Goal: Task Accomplishment & Management: Complete application form

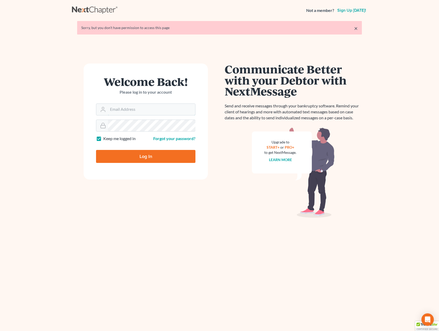
type input "milesmull@outlook.com"
click at [136, 157] on input "Log In" at bounding box center [145, 156] width 99 height 13
type input "Thinking..."
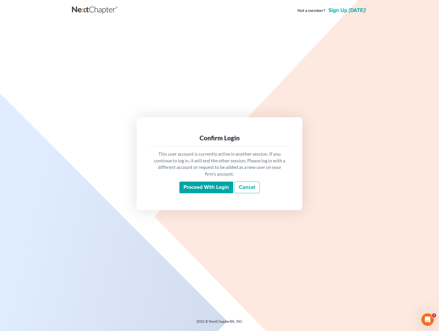
click at [221, 184] on input "Proceed with login" at bounding box center [207, 187] width 54 height 12
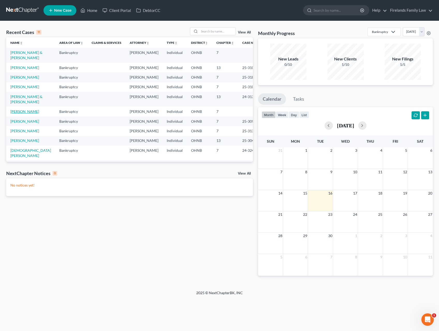
click at [27, 109] on link "Yeamans, Michael" at bounding box center [24, 111] width 29 height 4
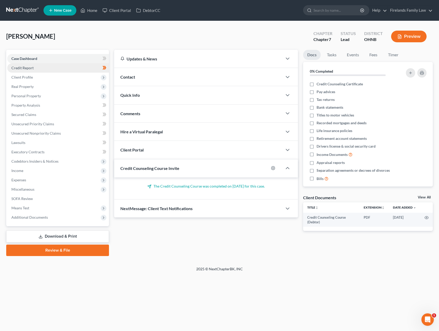
click at [43, 69] on link "Credit Report" at bounding box center [58, 67] width 102 height 9
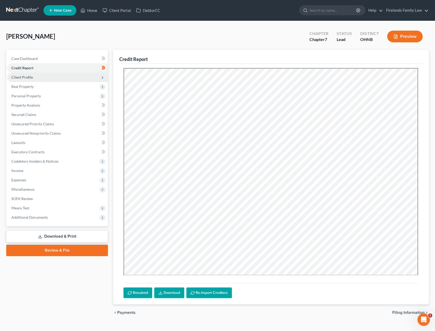
click at [48, 75] on span "Client Profile" at bounding box center [57, 77] width 101 height 9
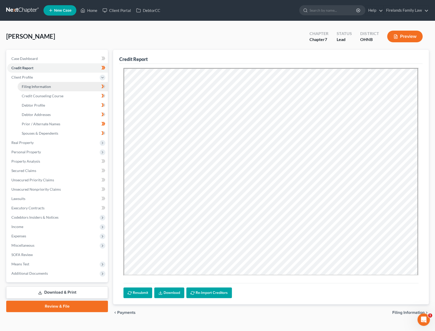
click at [50, 84] on link "Filing Information" at bounding box center [63, 86] width 90 height 9
select select "1"
select select "0"
select select "36"
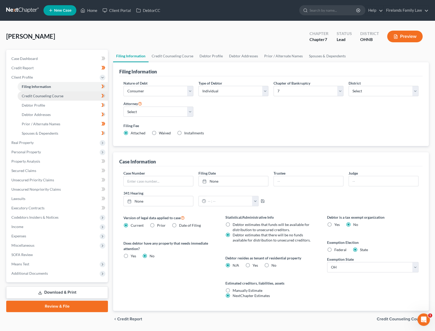
click at [51, 91] on link "Credit Counseling Course" at bounding box center [63, 95] width 90 height 9
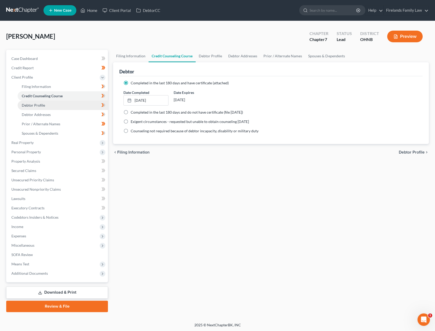
click at [48, 105] on link "Debtor Profile" at bounding box center [63, 105] width 90 height 9
select select "1"
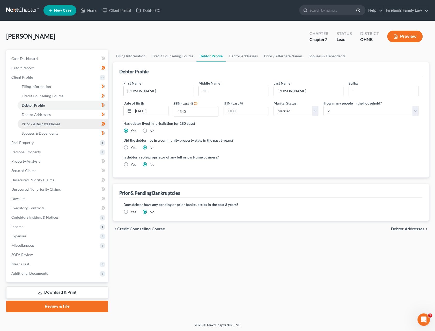
click at [52, 121] on link "Prior / Alternate Names" at bounding box center [63, 123] width 90 height 9
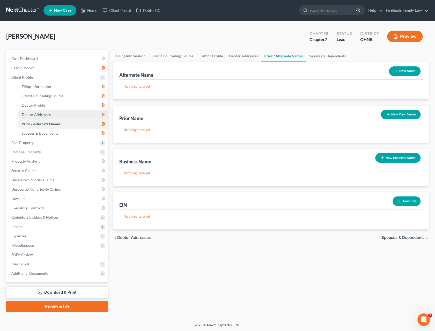
click at [53, 115] on link "Debtor Addresses" at bounding box center [63, 114] width 90 height 9
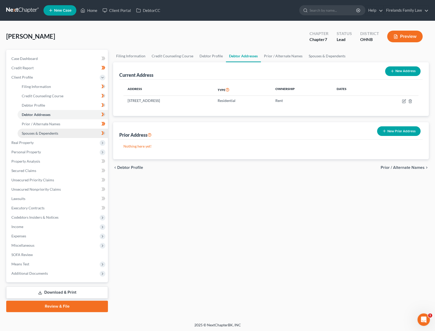
click at [57, 128] on link "Spouses & Dependents" at bounding box center [63, 132] width 90 height 9
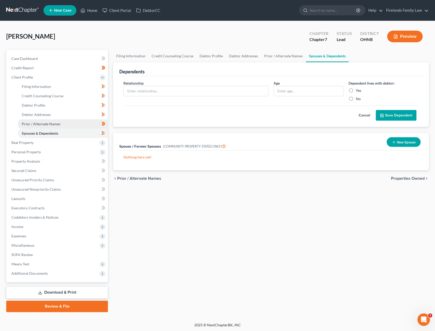
click at [58, 125] on span "Prior / Alternate Names" at bounding box center [41, 123] width 39 height 4
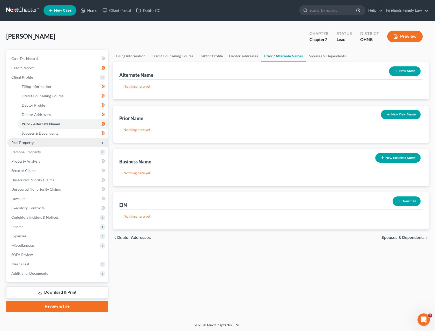
click at [59, 141] on span "Real Property" at bounding box center [57, 142] width 101 height 9
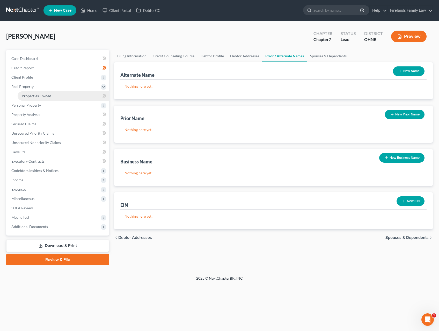
click at [58, 95] on link "Properties Owned" at bounding box center [63, 95] width 91 height 9
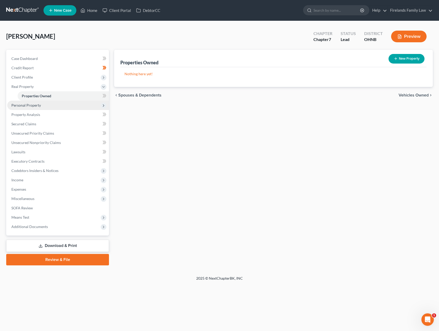
click at [59, 102] on span "Personal Property" at bounding box center [58, 105] width 102 height 9
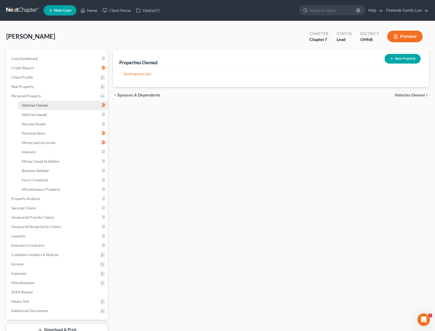
click at [58, 103] on link "Vehicles Owned" at bounding box center [63, 105] width 90 height 9
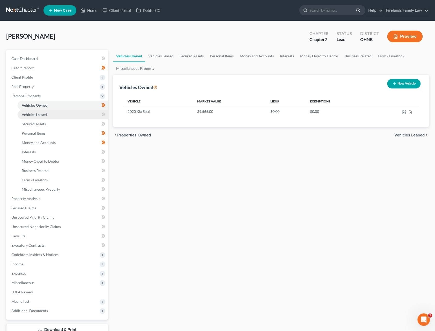
click at [60, 111] on link "Vehicles Leased" at bounding box center [63, 114] width 90 height 9
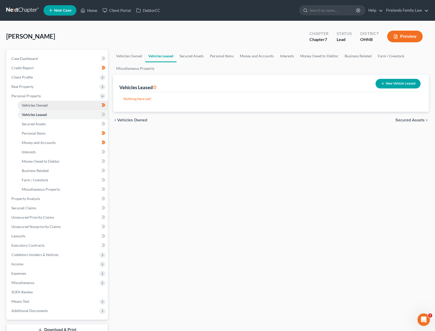
click at [62, 105] on link "Vehicles Owned" at bounding box center [63, 105] width 90 height 9
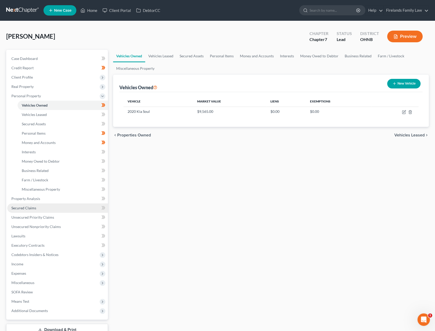
click at [51, 205] on link "Secured Claims" at bounding box center [57, 207] width 101 height 9
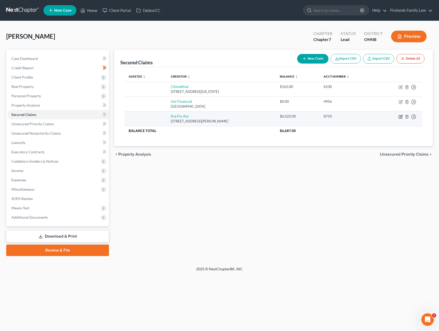
click at [402, 116] on icon "button" at bounding box center [401, 116] width 2 height 2
select select "4"
select select "0"
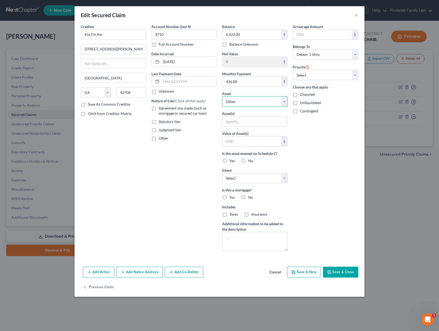
click at [254, 100] on select "Select Other Multiple Assets Chase Bank (Checking Account) - $148.25 2020 Kia S…" at bounding box center [255, 101] width 66 height 10
select select "3"
click at [222, 96] on select "Select Other Multiple Assets Chase Bank (Checking Account) - $148.25 2020 Kia S…" at bounding box center [255, 101] width 66 height 10
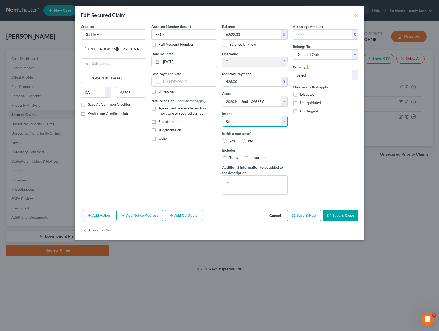
click at [252, 120] on select "Select Surrender Redeem Reaffirm Avoid Other" at bounding box center [255, 121] width 66 height 10
select select "2"
click at [222, 116] on select "Select Surrender Redeem Reaffirm Avoid Other" at bounding box center [255, 121] width 66 height 10
click at [247, 136] on div "Is this a mortgage? Yes No" at bounding box center [255, 137] width 66 height 13
click at [248, 138] on label "No" at bounding box center [250, 140] width 5 height 5
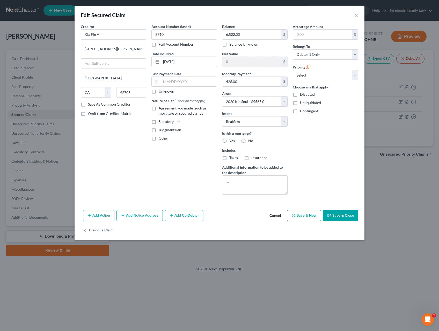
click at [250, 138] on input "No" at bounding box center [251, 139] width 3 height 3
radio input "true"
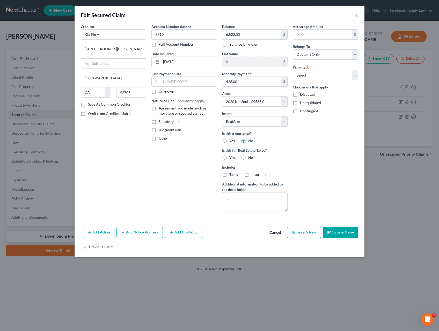
click at [229, 156] on label "Yes" at bounding box center [231, 157] width 5 height 5
click at [232, 156] on input "Yes" at bounding box center [233, 156] width 3 height 3
radio input "true"
drag, startPoint x: 243, startPoint y: 156, endPoint x: 249, endPoint y: 159, distance: 5.8
click at [248, 156] on label "No" at bounding box center [250, 157] width 5 height 5
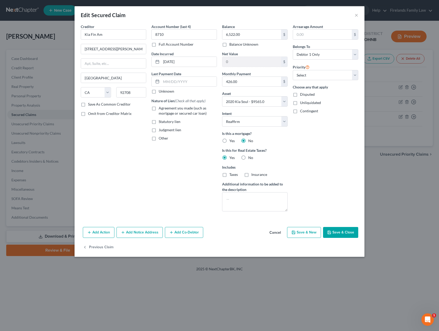
click at [250, 156] on input "No" at bounding box center [251, 156] width 3 height 3
radio input "true"
click at [335, 228] on button "Save & Close" at bounding box center [340, 232] width 35 height 11
select select
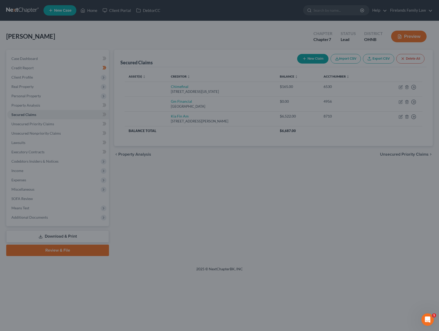
type input "3,043.00"
select select "3"
type input "0"
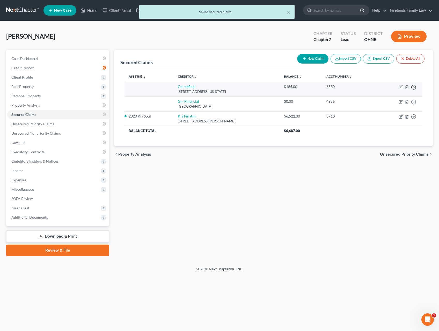
click at [414, 87] on line "button" at bounding box center [414, 87] width 2 height 0
click at [395, 98] on link "Move to F" at bounding box center [390, 99] width 43 height 9
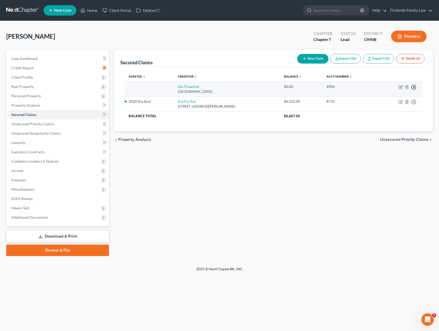
click at [415, 86] on icon "button" at bounding box center [413, 86] width 5 height 5
click at [399, 99] on link "Move to F" at bounding box center [390, 99] width 43 height 9
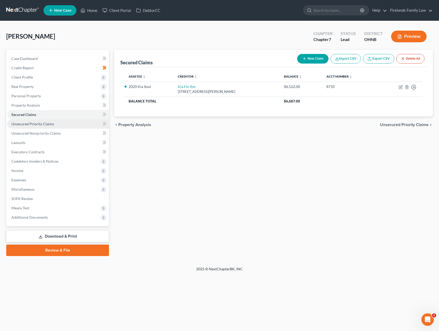
click at [43, 124] on span "Unsecured Priority Claims" at bounding box center [32, 123] width 43 height 4
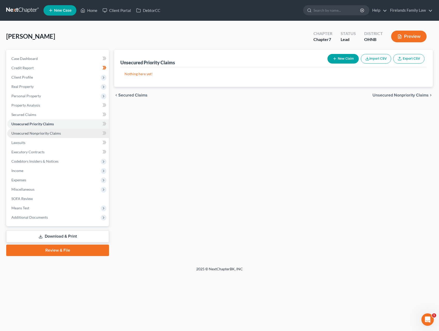
click at [60, 132] on link "Unsecured Nonpriority Claims" at bounding box center [58, 132] width 102 height 9
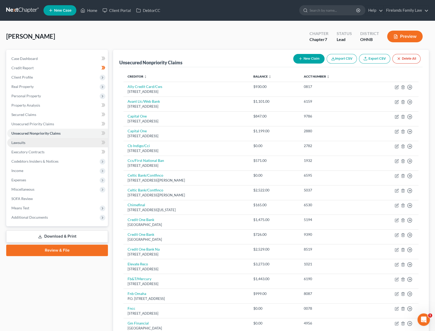
click at [30, 142] on link "Lawsuits" at bounding box center [57, 142] width 101 height 9
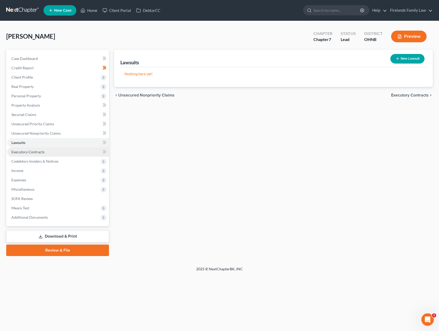
click at [35, 149] on link "Executory Contracts" at bounding box center [58, 151] width 102 height 9
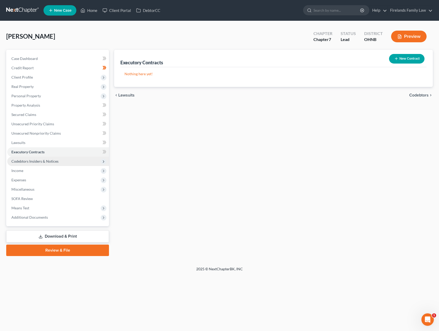
click at [40, 159] on span "Codebtors Insiders & Notices" at bounding box center [34, 161] width 47 height 4
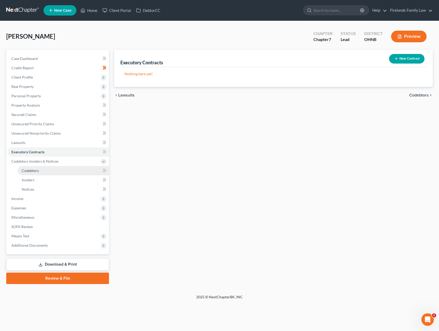
click at [52, 169] on link "Codebtors" at bounding box center [63, 170] width 91 height 9
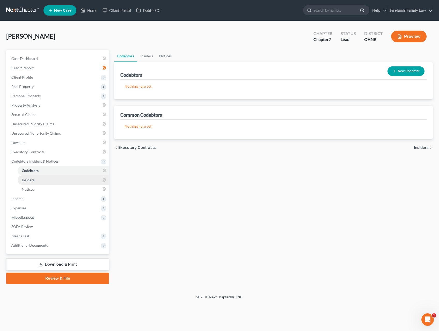
click at [55, 177] on link "Insiders" at bounding box center [63, 179] width 91 height 9
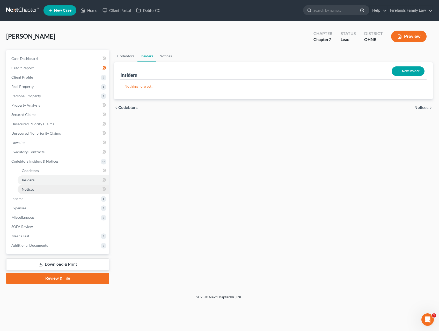
click at [57, 186] on link "Notices" at bounding box center [63, 188] width 91 height 9
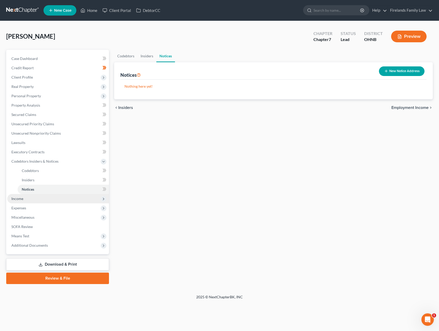
click at [55, 199] on span "Income" at bounding box center [58, 198] width 102 height 9
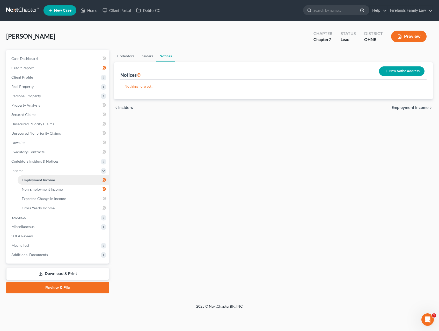
click at [61, 176] on link "Employment Income" at bounding box center [63, 179] width 91 height 9
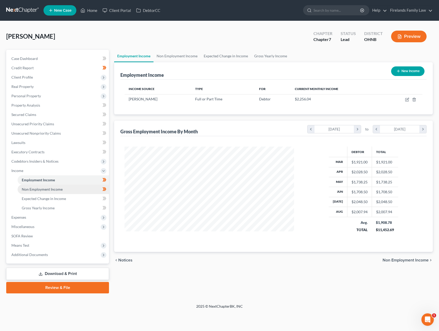
scroll to position [92, 180]
click at [65, 186] on link "Non Employment Income" at bounding box center [63, 188] width 91 height 9
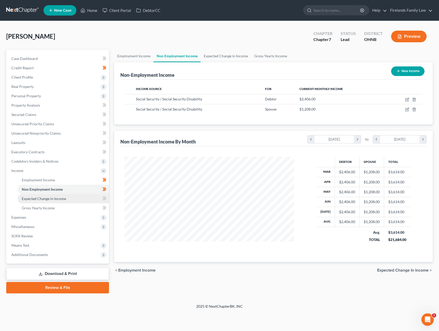
scroll to position [92, 180]
click at [65, 197] on link "Expected Change in Income" at bounding box center [63, 198] width 91 height 9
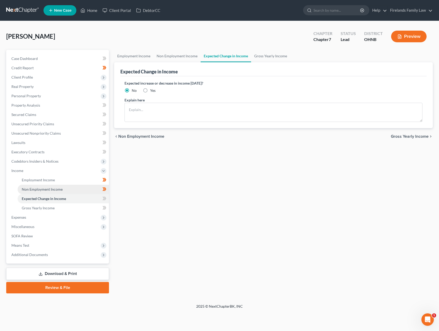
click at [73, 191] on link "Non Employment Income" at bounding box center [63, 188] width 91 height 9
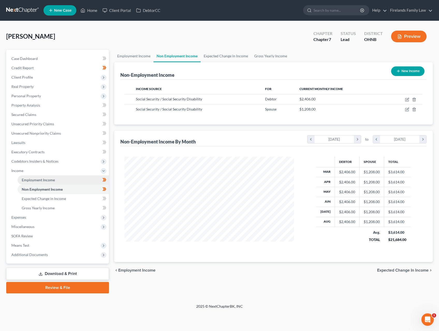
scroll to position [92, 180]
click at [69, 180] on link "Employment Income" at bounding box center [63, 179] width 91 height 9
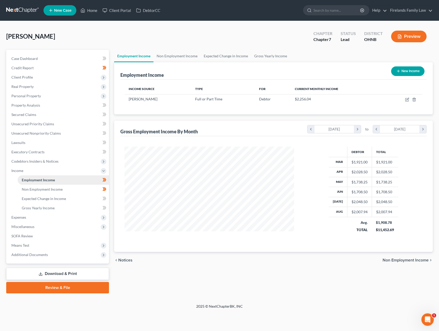
scroll to position [92, 180]
click at [52, 189] on span "Non Employment Income" at bounding box center [42, 189] width 41 height 4
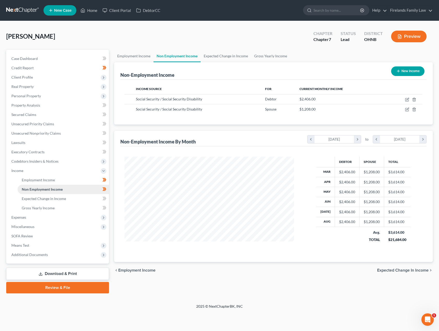
scroll to position [92, 180]
click at [58, 199] on span "Expected Change in Income" at bounding box center [44, 198] width 44 height 4
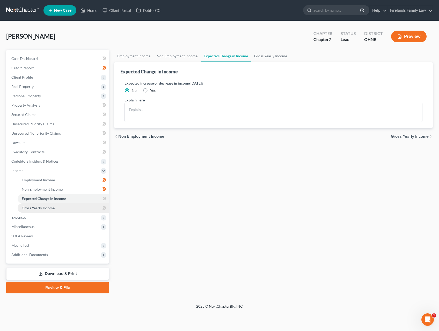
click at [58, 205] on link "Gross Yearly Income" at bounding box center [63, 207] width 91 height 9
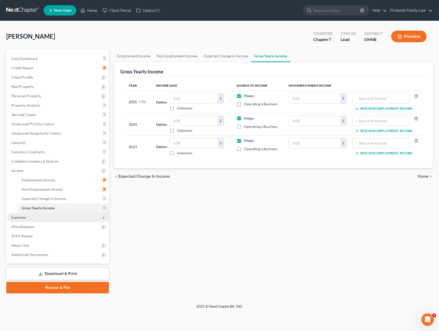
click at [32, 215] on span "Expenses" at bounding box center [58, 216] width 102 height 9
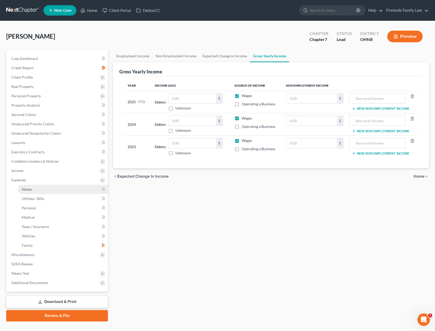
click at [35, 188] on link "Home" at bounding box center [63, 188] width 90 height 9
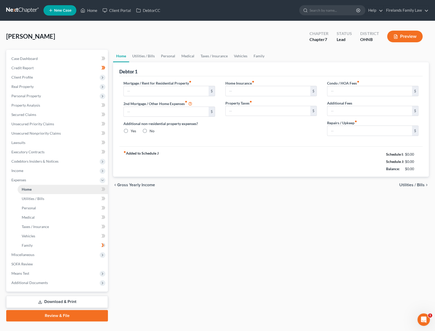
type input "800.00"
type input "0.00"
radio input "true"
type input "0.00"
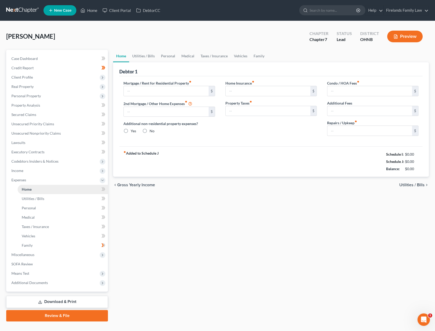
type input "0.00"
click at [53, 169] on span "Income" at bounding box center [57, 170] width 101 height 9
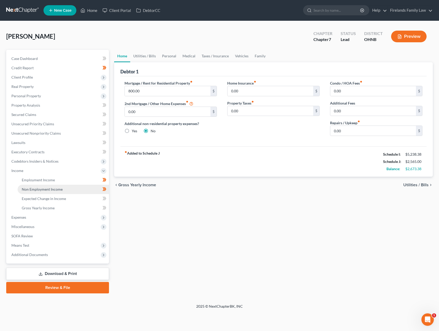
click at [59, 190] on span "Non Employment Income" at bounding box center [42, 189] width 41 height 4
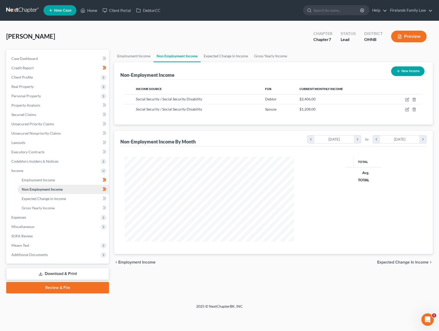
scroll to position [92, 180]
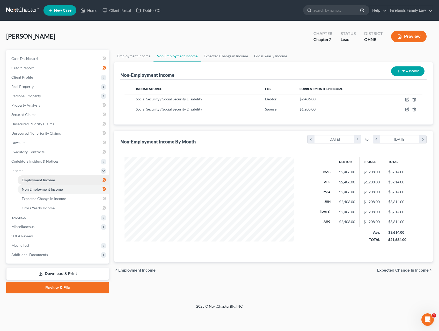
click at [59, 178] on link "Employment Income" at bounding box center [63, 179] width 91 height 9
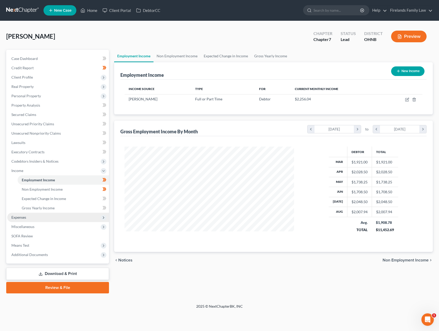
scroll to position [258932, 258844]
click at [43, 218] on span "Expenses" at bounding box center [58, 216] width 102 height 9
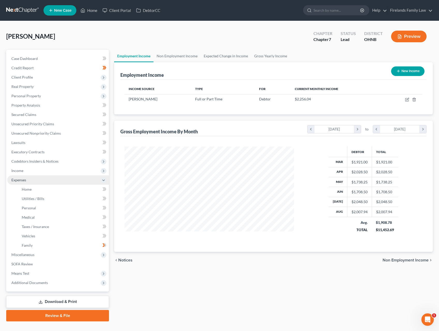
scroll to position [258932, 258846]
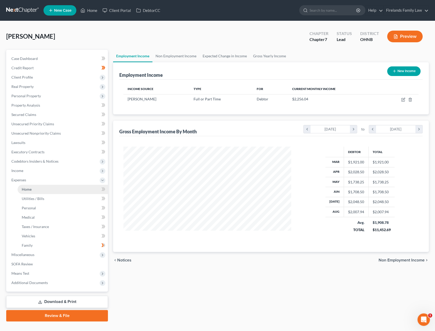
click at [45, 190] on link "Home" at bounding box center [63, 188] width 90 height 9
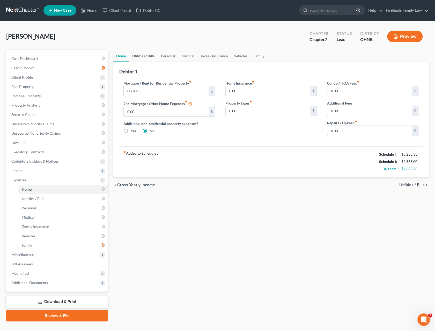
click at [145, 56] on link "Utilities / Bills" at bounding box center [143, 56] width 29 height 12
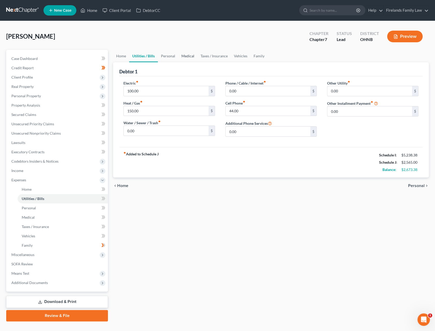
click at [195, 60] on link "Medical" at bounding box center [187, 56] width 19 height 12
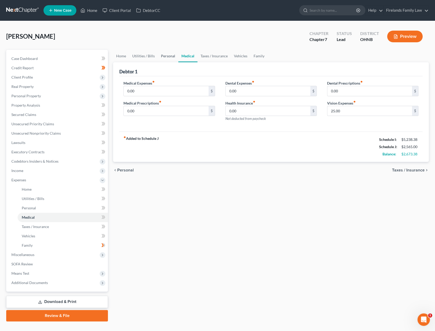
click at [168, 58] on link "Personal" at bounding box center [168, 56] width 20 height 12
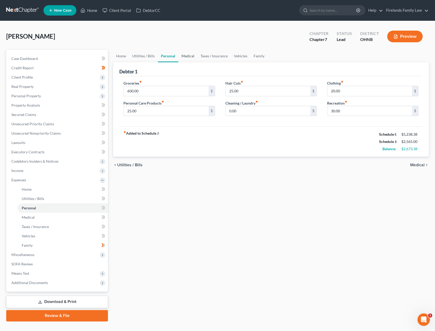
click at [180, 54] on link "Medical" at bounding box center [187, 56] width 19 height 12
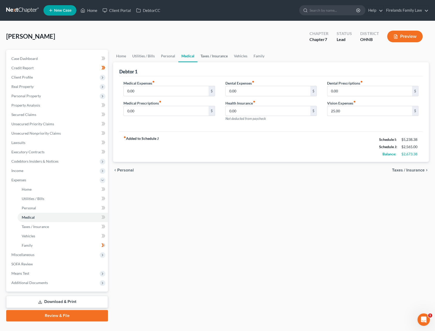
click at [217, 55] on link "Taxes / Insurance" at bounding box center [214, 56] width 33 height 12
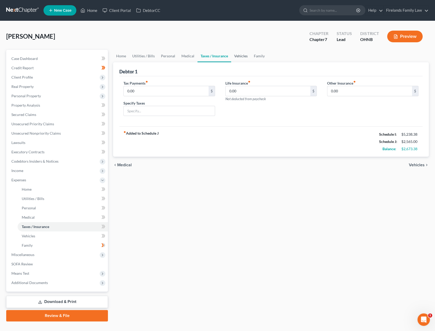
click at [246, 54] on link "Vehicles" at bounding box center [241, 56] width 20 height 12
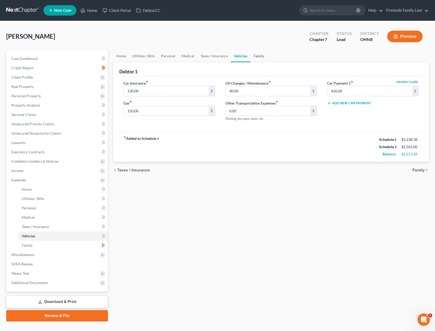
click at [256, 56] on link "Family" at bounding box center [259, 56] width 17 height 12
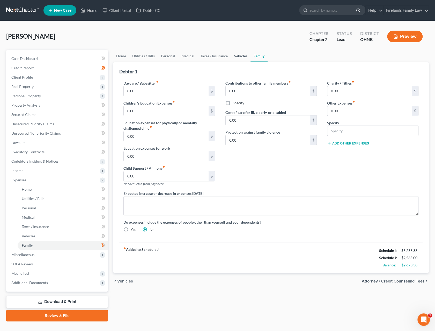
click at [233, 58] on link "Vehicles" at bounding box center [241, 56] width 20 height 12
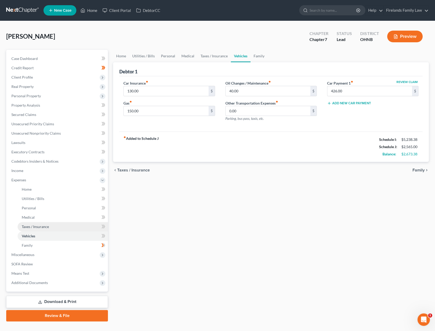
click at [43, 226] on span "Taxes / Insurance" at bounding box center [35, 226] width 27 height 4
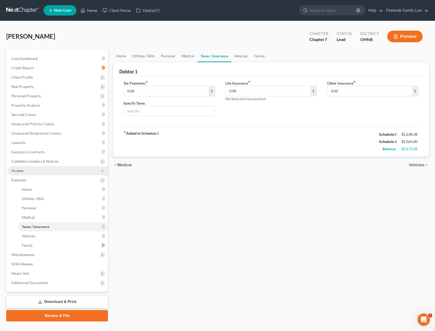
click at [31, 167] on span "Income" at bounding box center [57, 170] width 101 height 9
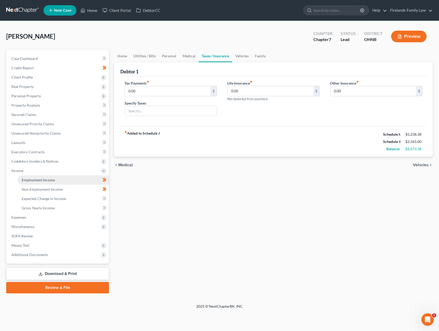
click at [39, 180] on span "Employment Income" at bounding box center [38, 179] width 33 height 4
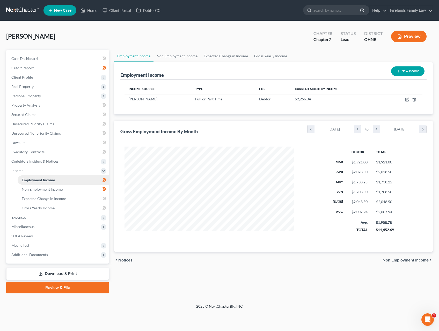
scroll to position [92, 180]
click at [177, 56] on link "Non Employment Income" at bounding box center [177, 56] width 47 height 12
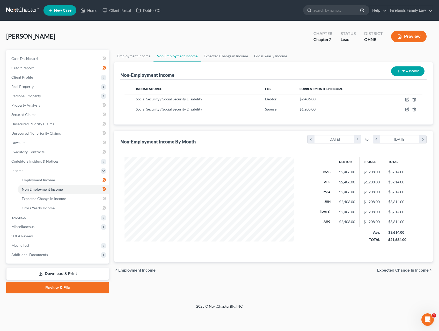
scroll to position [92, 180]
click at [217, 56] on link "Expected Change in Income" at bounding box center [226, 56] width 51 height 12
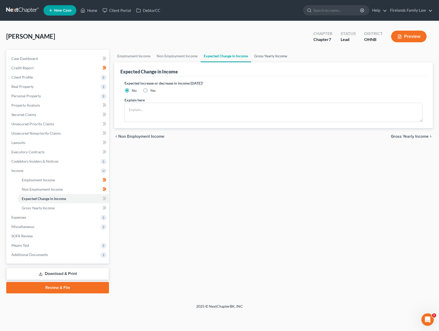
click at [262, 55] on link "Gross Yearly Income" at bounding box center [270, 56] width 39 height 12
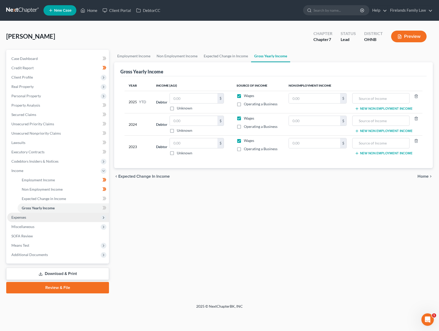
click at [52, 220] on span "Expenses" at bounding box center [58, 216] width 102 height 9
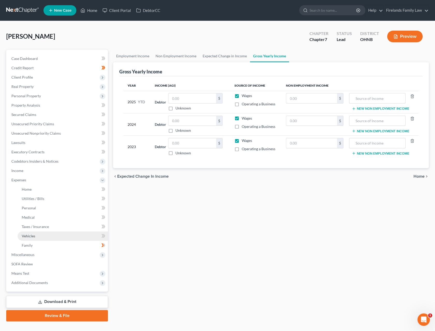
click at [51, 237] on link "Vehicles" at bounding box center [63, 235] width 90 height 9
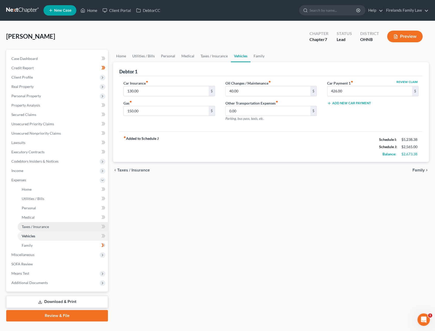
click at [52, 229] on link "Taxes / Insurance" at bounding box center [63, 226] width 90 height 9
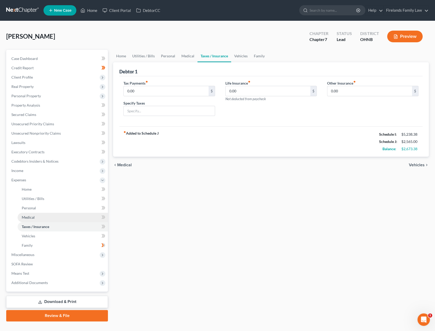
click at [52, 218] on link "Medical" at bounding box center [63, 216] width 90 height 9
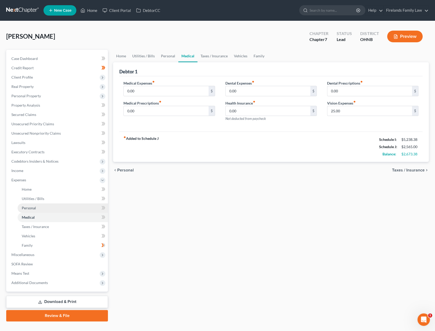
click at [52, 210] on link "Personal" at bounding box center [63, 207] width 90 height 9
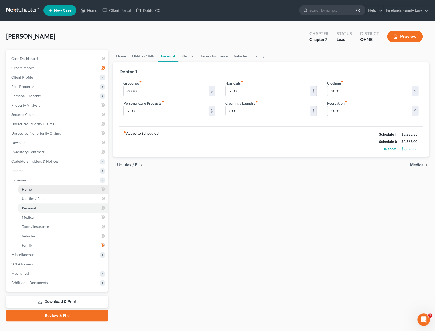
click at [43, 191] on link "Home" at bounding box center [63, 188] width 90 height 9
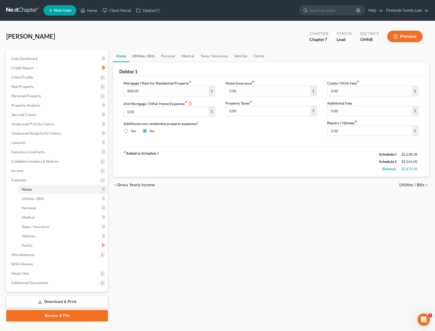
click at [149, 56] on link "Utilities / Bills" at bounding box center [143, 56] width 29 height 12
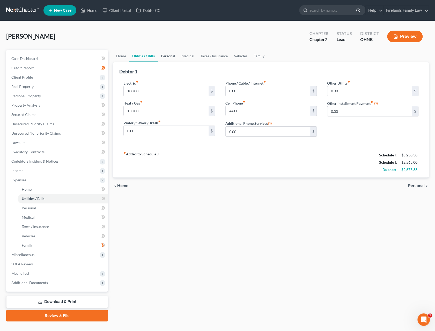
click at [177, 55] on link "Personal" at bounding box center [168, 56] width 20 height 12
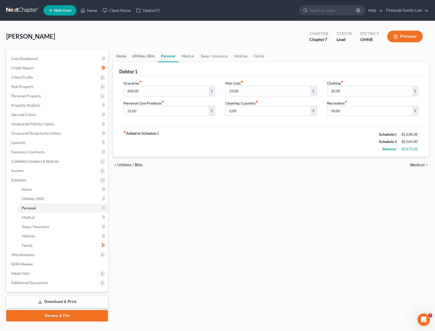
drag, startPoint x: 132, startPoint y: 59, endPoint x: 128, endPoint y: 58, distance: 3.7
click at [131, 59] on link "Utilities / Bills" at bounding box center [143, 56] width 29 height 12
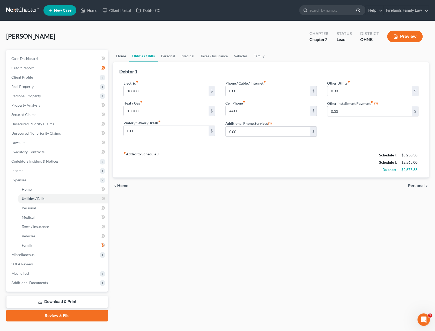
click at [123, 58] on link "Home" at bounding box center [121, 56] width 16 height 12
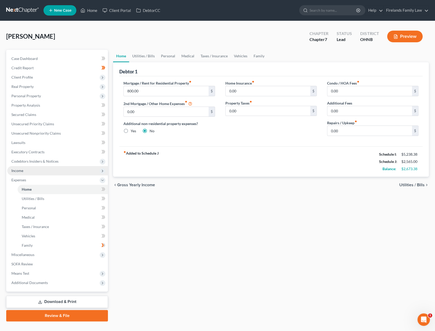
click at [38, 171] on span "Income" at bounding box center [57, 170] width 101 height 9
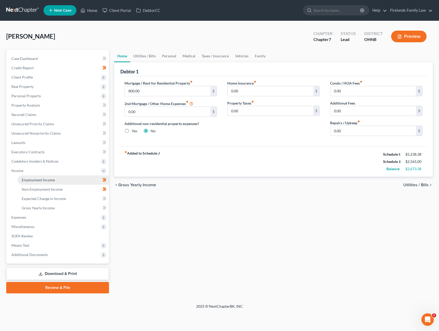
click at [45, 182] on link "Employment Income" at bounding box center [63, 179] width 91 height 9
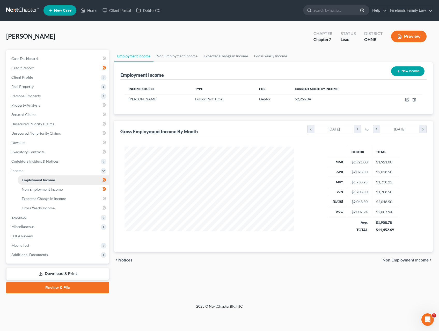
scroll to position [92, 180]
click at [44, 188] on span "Non Employment Income" at bounding box center [42, 189] width 41 height 4
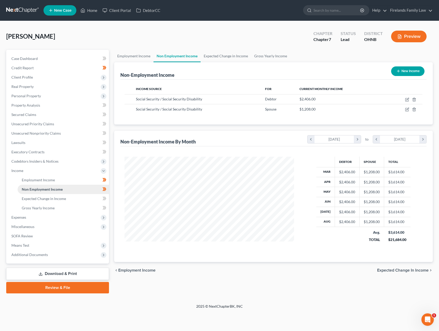
scroll to position [92, 180]
click at [250, 266] on div "chevron_left Employment Income Expected Change in Income chevron_right" at bounding box center [273, 270] width 319 height 17
click at [408, 98] on icon "button" at bounding box center [408, 99] width 2 height 2
select select "4"
select select "0"
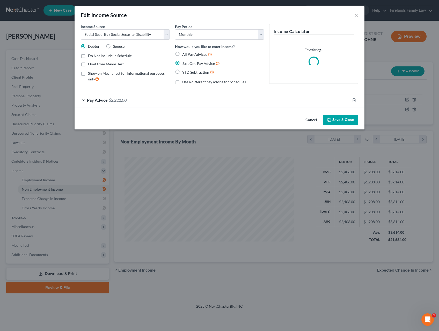
click at [112, 99] on span "$2,221.00" at bounding box center [118, 99] width 18 height 5
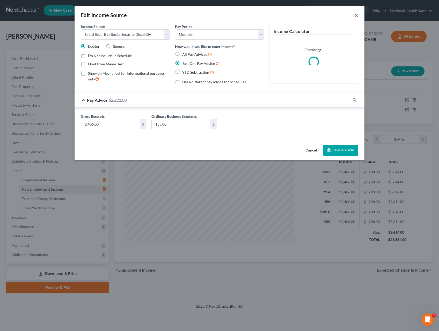
click at [356, 15] on button "×" at bounding box center [357, 15] width 4 height 6
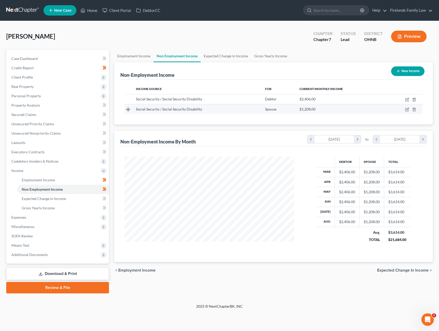
click at [172, 109] on span "Social Security / Social Security Disability" at bounding box center [169, 109] width 66 height 4
click at [408, 109] on icon "button" at bounding box center [407, 109] width 4 height 4
select select "4"
select select "0"
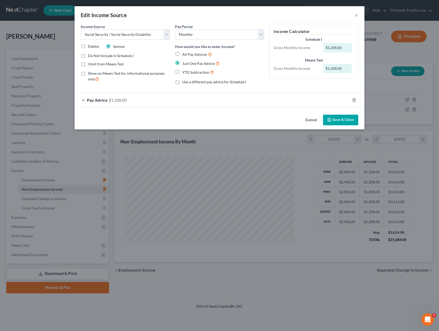
click at [92, 58] on div "Do Not Include in Schedule I Omit from Means Test" at bounding box center [125, 59] width 89 height 13
click at [88, 56] on label "Do Not Include in Schedule I" at bounding box center [111, 55] width 46 height 5
click at [90, 56] on input "Do Not Include in Schedule I" at bounding box center [91, 54] width 3 height 3
checkbox input "true"
click at [341, 118] on button "Save & Close" at bounding box center [340, 119] width 35 height 11
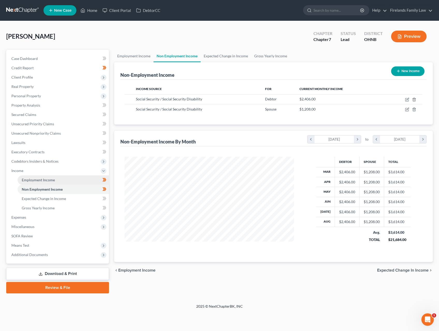
click at [41, 180] on span "Employment Income" at bounding box center [38, 179] width 33 height 4
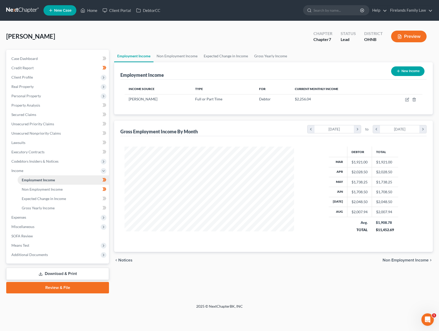
scroll to position [92, 180]
click at [179, 57] on link "Non Employment Income" at bounding box center [177, 56] width 47 height 12
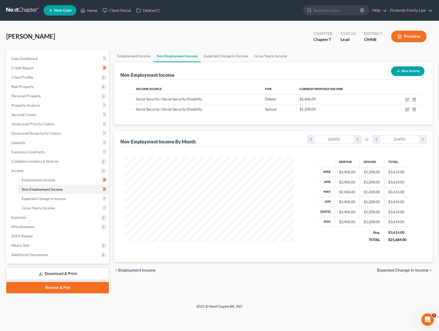
scroll to position [92, 180]
click at [55, 200] on link "Expected Change in Income" at bounding box center [63, 198] width 91 height 9
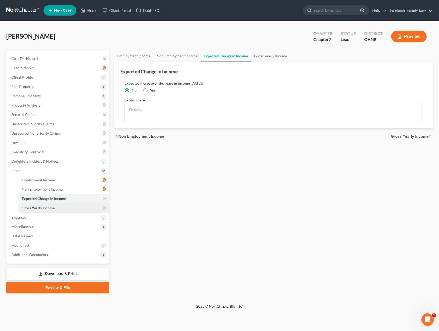
click at [56, 204] on link "Gross Yearly Income" at bounding box center [63, 207] width 91 height 9
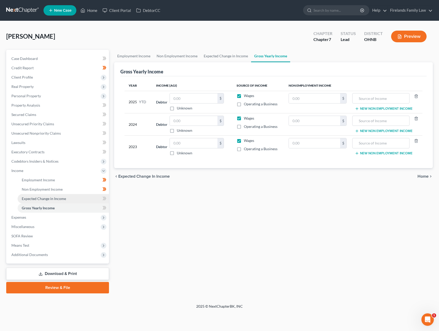
click at [52, 196] on link "Expected Change in Income" at bounding box center [63, 198] width 91 height 9
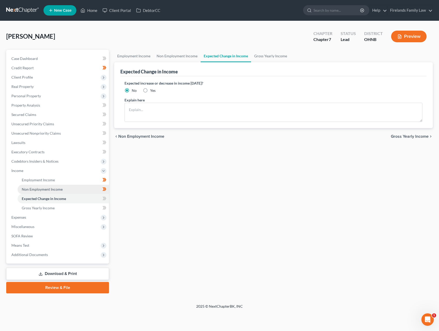
click at [49, 185] on link "Non Employment Income" at bounding box center [63, 188] width 91 height 9
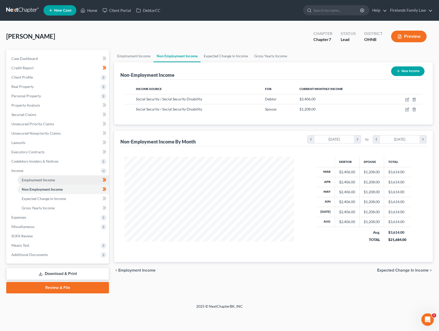
scroll to position [92, 180]
click at [46, 180] on span "Employment Income" at bounding box center [38, 179] width 33 height 4
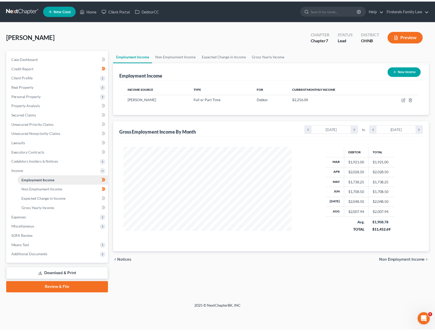
scroll to position [92, 180]
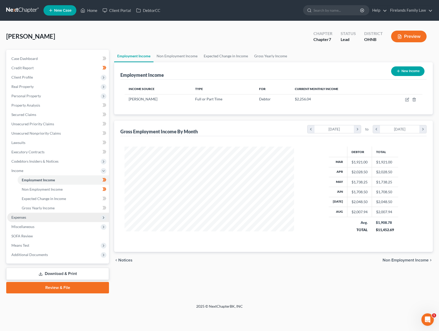
click at [25, 220] on span "Expenses" at bounding box center [58, 216] width 102 height 9
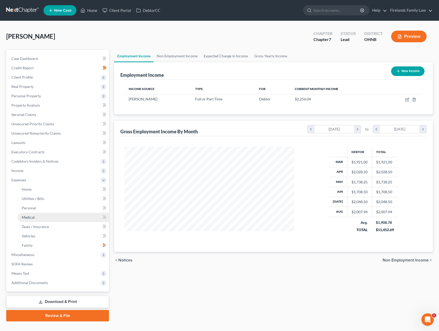
scroll to position [258932, 258846]
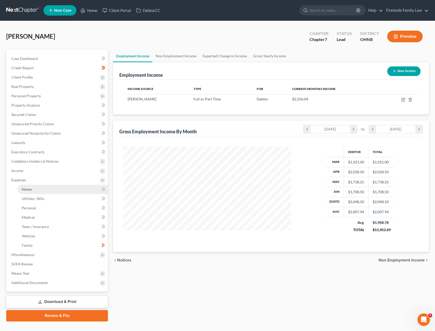
click at [33, 188] on link "Home" at bounding box center [63, 188] width 90 height 9
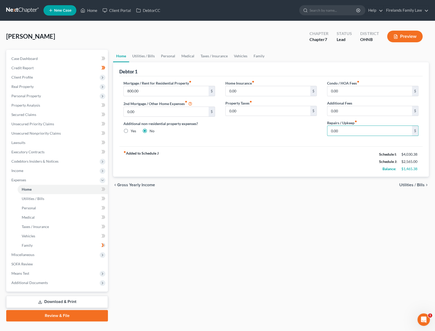
type input "2"
type input "1"
drag, startPoint x: 349, startPoint y: 129, endPoint x: 336, endPoint y: 130, distance: 12.5
click at [335, 130] on input "0" at bounding box center [370, 131] width 85 height 10
click at [350, 130] on input "0" at bounding box center [370, 131] width 85 height 10
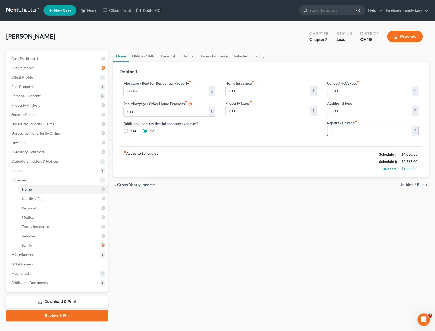
click at [350, 130] on input "0" at bounding box center [370, 131] width 85 height 10
click at [333, 130] on input "0" at bounding box center [370, 131] width 85 height 10
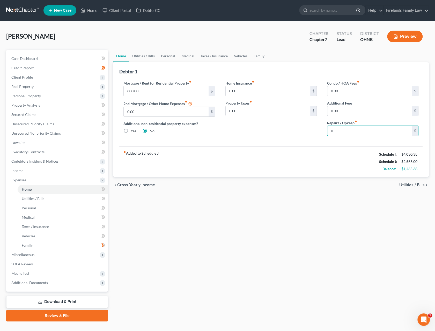
click at [310, 132] on div "Home Insurance fiber_manual_record 0.00 $ Property Taxes fiber_manual_record 0.…" at bounding box center [271, 110] width 102 height 60
click at [341, 128] on input "0" at bounding box center [370, 131] width 85 height 10
type input "50.00"
click at [146, 57] on link "Utilities / Bills" at bounding box center [143, 56] width 29 height 12
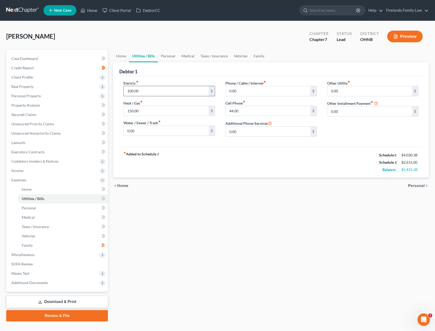
click at [159, 90] on input "100.00" at bounding box center [166, 91] width 85 height 10
type input "125.00"
type input "1"
type input "75.00"
type input "50.00"
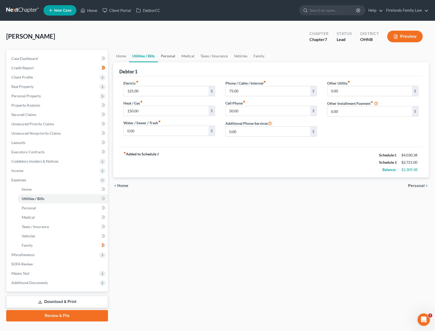
click at [167, 52] on link "Personal" at bounding box center [168, 56] width 20 height 12
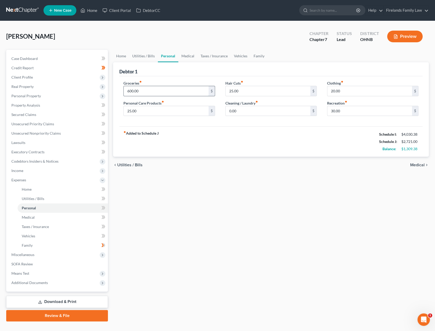
click at [164, 90] on input "600.00" at bounding box center [166, 91] width 85 height 10
type input "50.00"
type input "5"
type input "25"
type input "100.00"
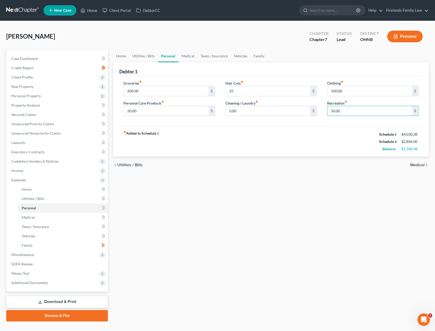
type input "50.00"
click at [184, 54] on link "Medical" at bounding box center [187, 56] width 19 height 12
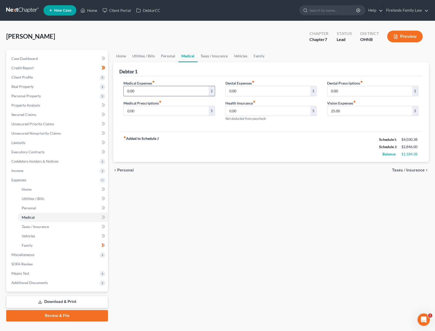
click at [158, 86] on input "0.00" at bounding box center [166, 91] width 85 height 10
type input "150.00"
type input "50.00"
click at [214, 57] on link "Taxes / Insurance" at bounding box center [214, 56] width 33 height 12
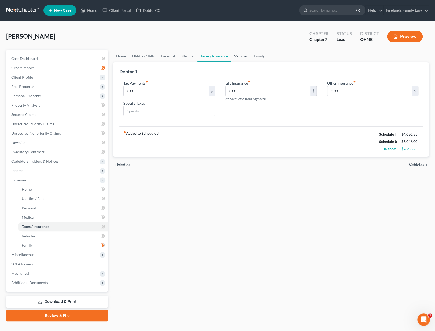
click at [236, 55] on link "Vehicles" at bounding box center [241, 56] width 20 height 12
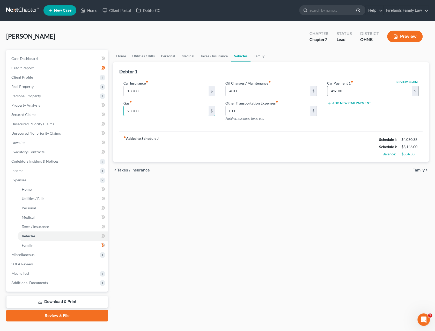
type input "250.00"
type input "50.00"
click at [260, 58] on link "Family" at bounding box center [259, 56] width 17 height 12
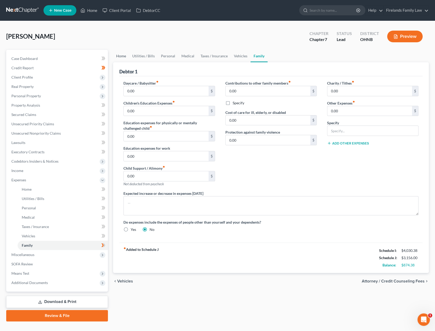
click at [119, 55] on link "Home" at bounding box center [121, 56] width 16 height 12
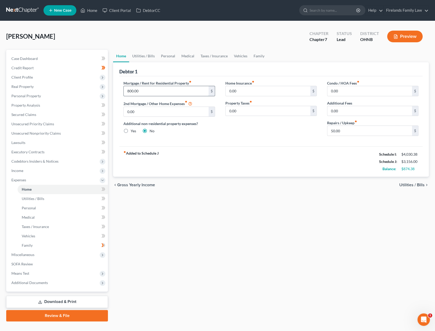
click at [159, 89] on input "800.00" at bounding box center [166, 91] width 85 height 10
click at [150, 58] on link "Utilities / Bills" at bounding box center [143, 56] width 29 height 12
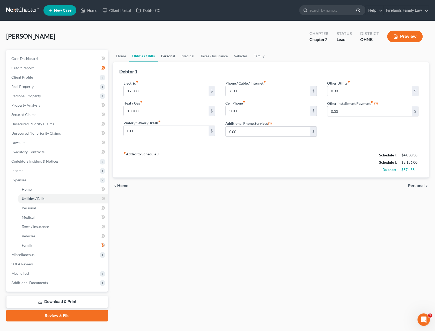
click at [170, 57] on link "Personal" at bounding box center [168, 56] width 20 height 12
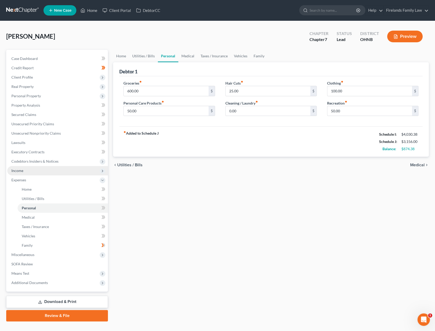
click at [47, 168] on span "Income" at bounding box center [57, 170] width 101 height 9
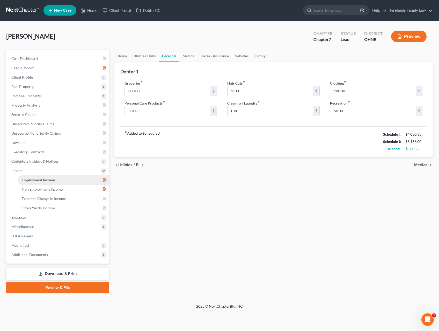
click at [59, 178] on link "Employment Income" at bounding box center [63, 179] width 91 height 9
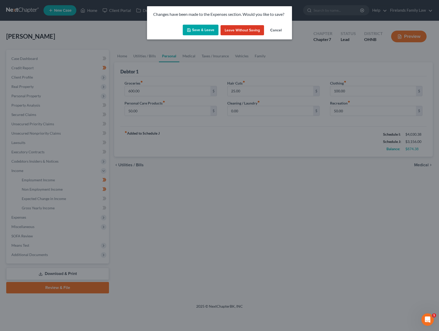
click at [200, 31] on button "Save & Leave" at bounding box center [201, 30] width 36 height 11
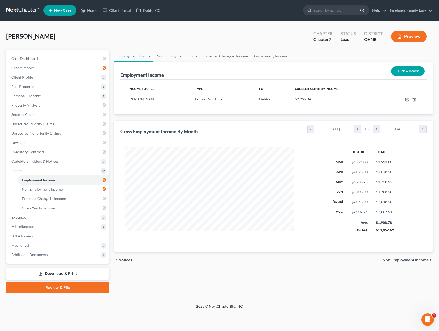
scroll to position [92, 180]
click at [407, 100] on icon "button" at bounding box center [407, 99] width 4 height 4
select select "0"
select select "39"
select select "2"
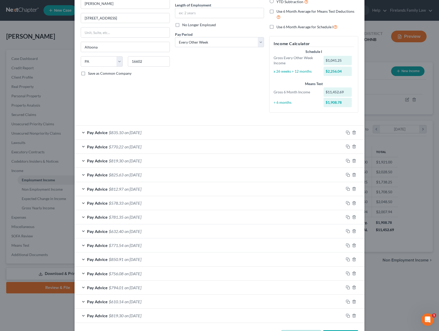
scroll to position [52, 0]
click at [277, 25] on label "Use 6 Month Average for Schedule I" at bounding box center [307, 26] width 61 height 6
click at [279, 25] on input "Use 6 Month Average for Schedule I" at bounding box center [280, 24] width 3 height 3
checkbox input "true"
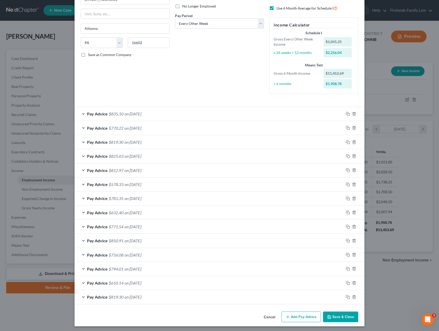
scroll to position [68, 0]
click at [334, 314] on button "Save & Close" at bounding box center [340, 316] width 35 height 11
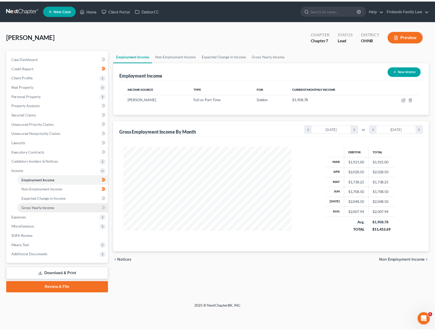
scroll to position [92, 180]
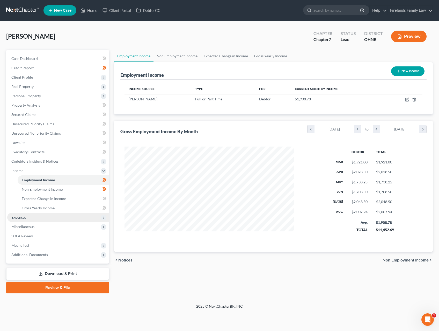
click at [38, 219] on span "Expenses" at bounding box center [58, 216] width 102 height 9
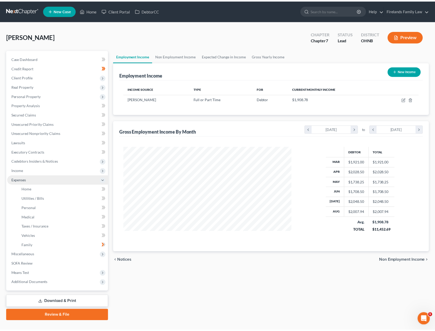
scroll to position [258932, 258846]
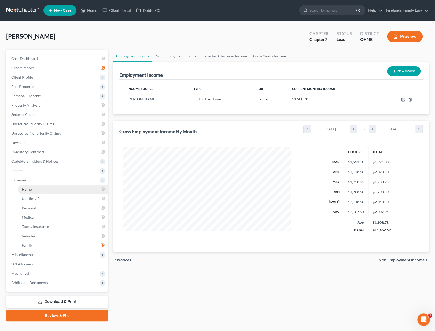
click at [40, 190] on link "Home" at bounding box center [63, 188] width 90 height 9
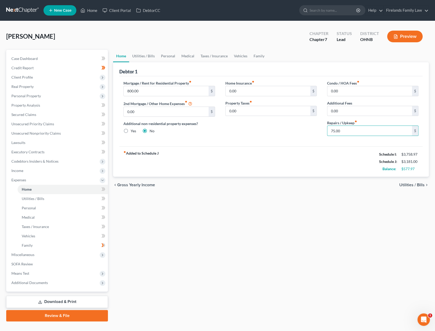
type input "75.00"
click at [419, 184] on span "Utilities / Bills" at bounding box center [412, 185] width 25 height 4
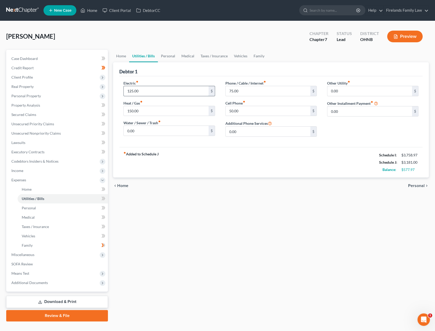
click at [159, 90] on input "125.00" at bounding box center [166, 91] width 85 height 10
type input "3"
type input "150.00"
type input "100.00"
click at [159, 54] on link "Personal" at bounding box center [168, 56] width 20 height 12
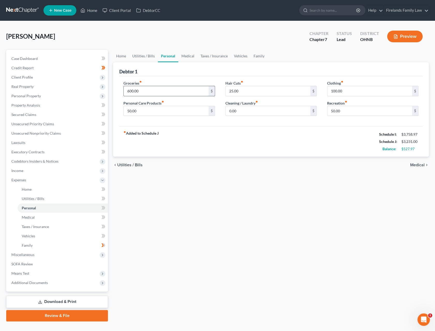
click at [156, 92] on input "600.00" at bounding box center [166, 91] width 85 height 10
type input "650.00"
type input "75.00"
type input "50.00"
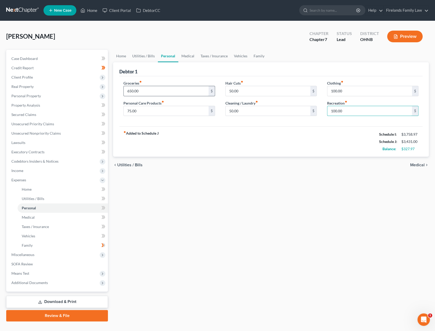
type input "100.00"
click at [189, 56] on link "Medical" at bounding box center [187, 56] width 19 height 12
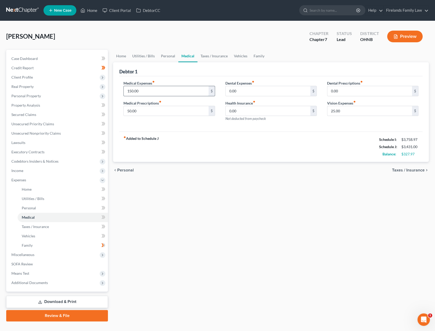
click at [151, 89] on input "150.00" at bounding box center [166, 91] width 85 height 10
type input "250.00"
type input "75.00"
click at [207, 56] on link "Taxes / Insurance" at bounding box center [214, 56] width 33 height 12
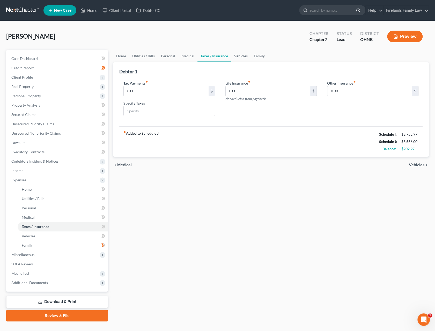
click at [237, 57] on link "Vehicles" at bounding box center [241, 56] width 20 height 12
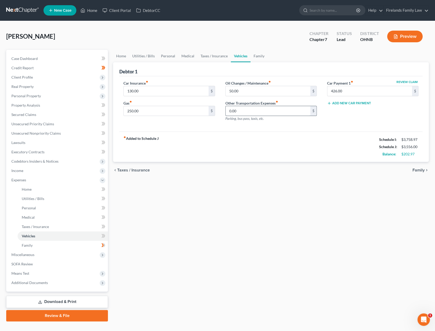
click at [251, 106] on input "0.00" at bounding box center [268, 111] width 85 height 10
click at [252, 90] on input "50.00" at bounding box center [268, 91] width 85 height 10
click at [177, 91] on input "130.00" at bounding box center [166, 91] width 85 height 10
click at [174, 110] on input "250.00" at bounding box center [166, 111] width 85 height 10
click at [259, 89] on input "50.00" at bounding box center [268, 91] width 85 height 10
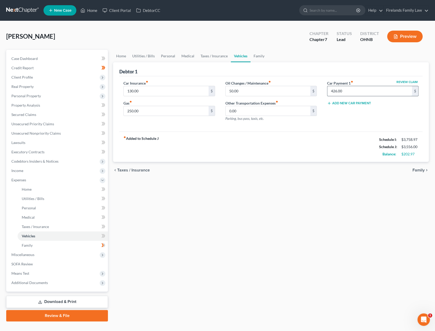
click at [358, 88] on input "426.00" at bounding box center [370, 91] width 85 height 10
click at [248, 92] on input "50.00" at bounding box center [268, 91] width 85 height 10
click at [163, 93] on input "130.00" at bounding box center [166, 91] width 85 height 10
type input "175.00"
click at [322, 185] on div "Home Utilities / Bills Personal Medical Taxes / Insurance Vehicles Family Debto…" at bounding box center [271, 185] width 321 height 271
